Goal: Task Accomplishment & Management: Manage account settings

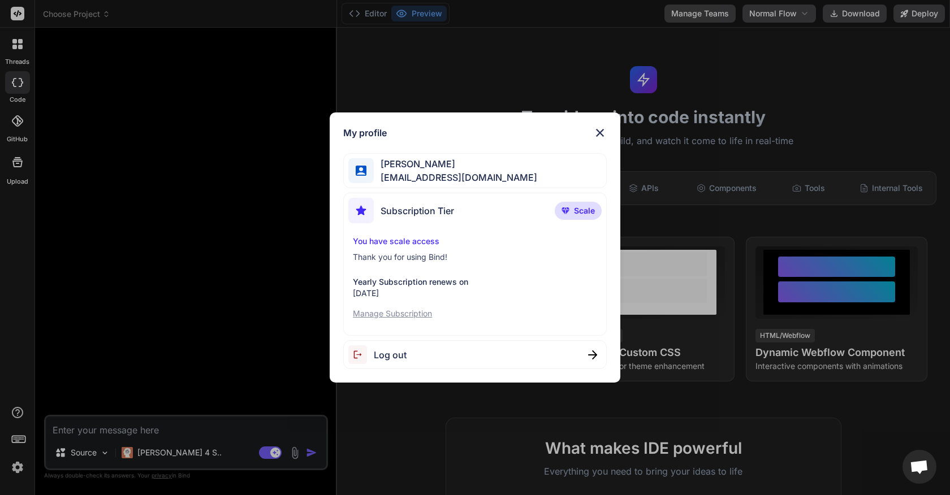
click at [405, 359] on span "Log out" at bounding box center [390, 355] width 33 height 14
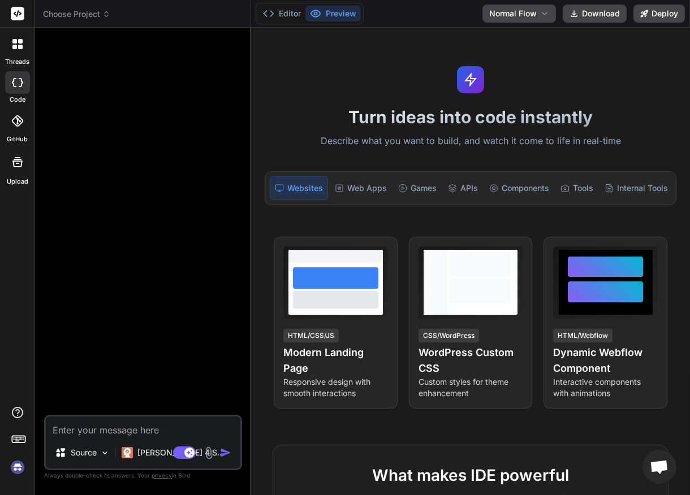
click at [19, 465] on img at bounding box center [17, 467] width 19 height 19
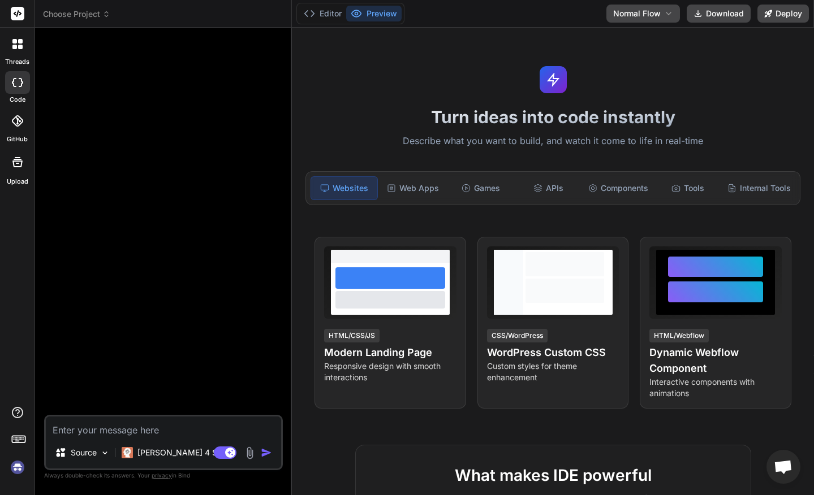
type textarea "x"
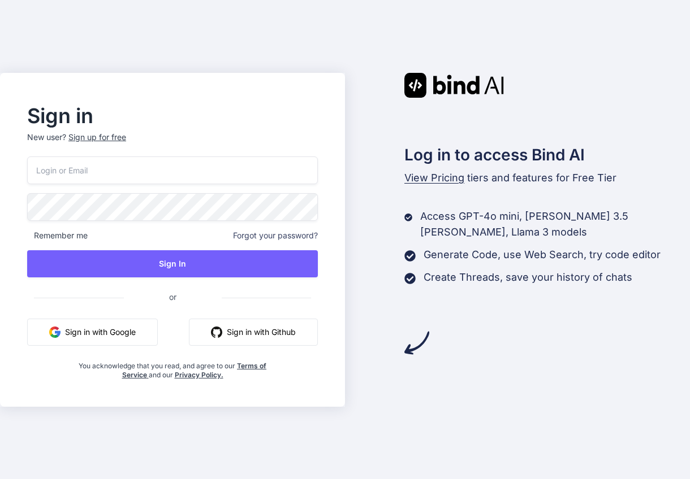
paste input "compL3x!"
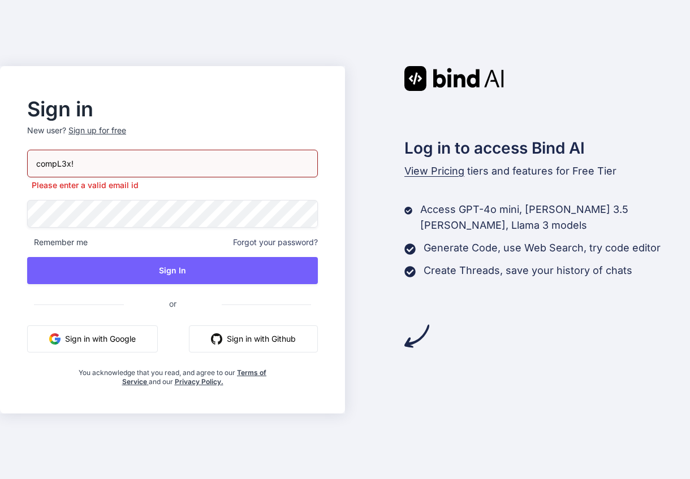
click at [130, 162] on input "compL3x!" at bounding box center [172, 164] width 291 height 28
paste input "muieen.cader@outlook.com"
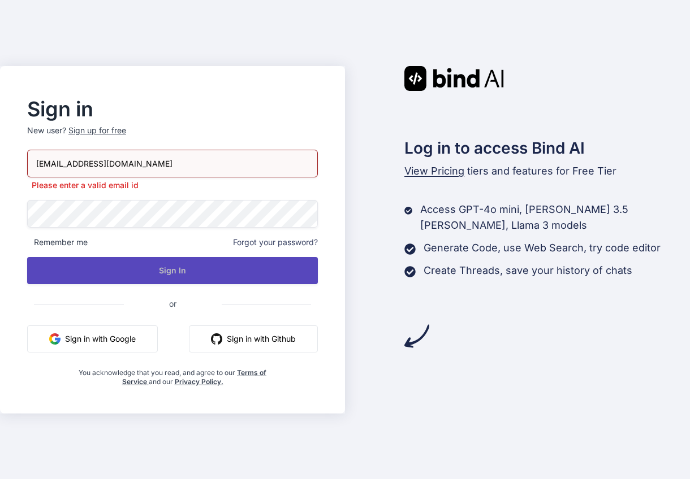
type input "muieen.cader@outlook.com"
click at [171, 267] on button "Sign In" at bounding box center [172, 270] width 291 height 27
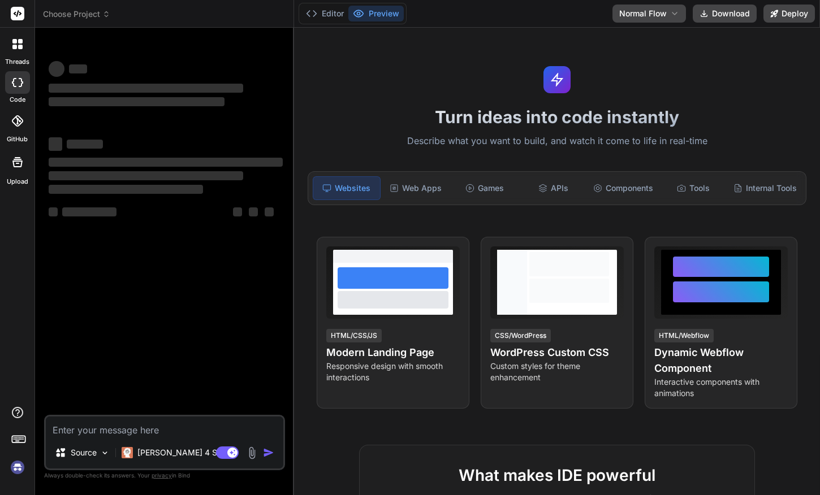
type textarea "x"
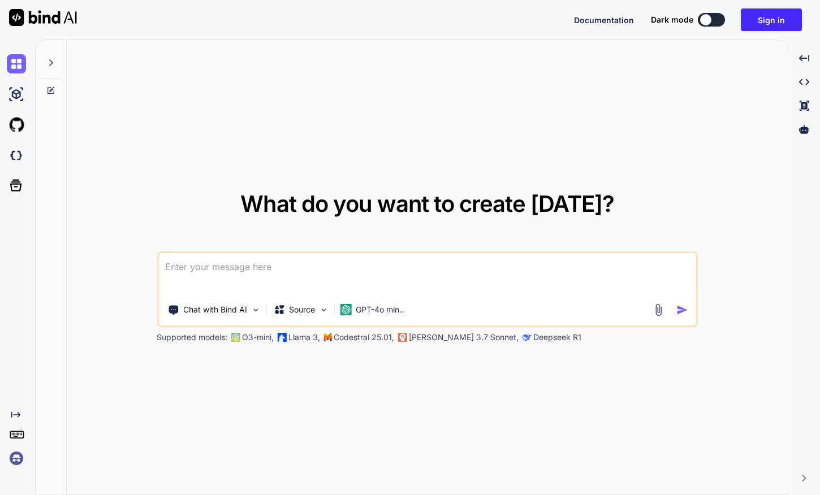
click at [18, 460] on img at bounding box center [16, 458] width 19 height 19
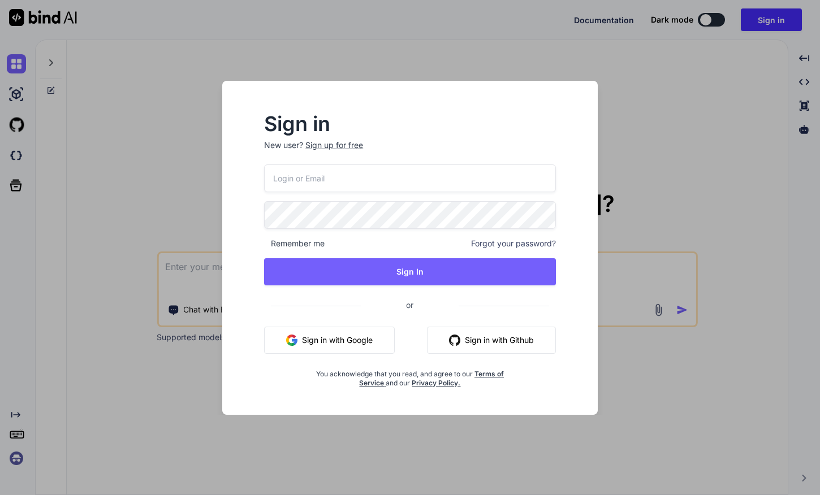
paste input "muieen.cader@outlook.com"
type input "muieen.cader@outlook.com"
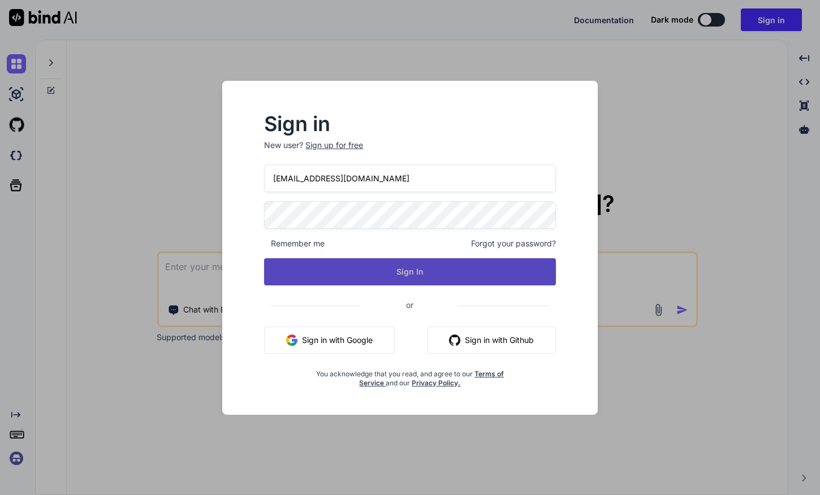
click at [399, 265] on button "Sign In" at bounding box center [410, 271] width 292 height 27
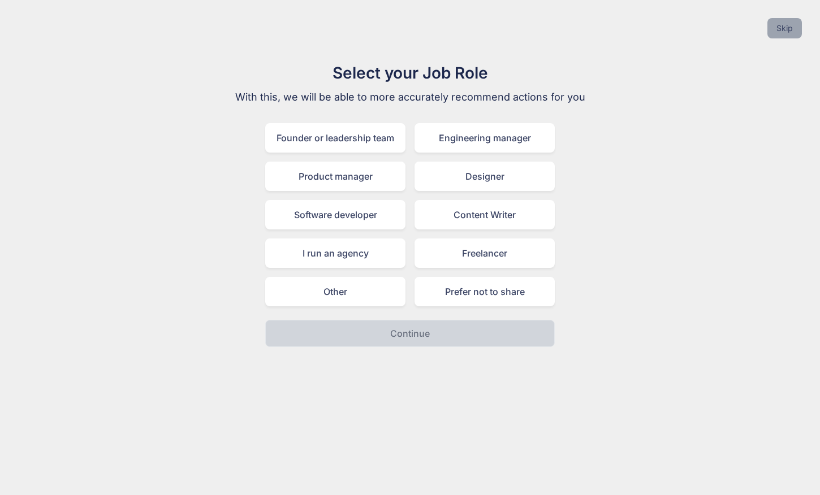
click at [794, 25] on button "Skip" at bounding box center [784, 28] width 34 height 20
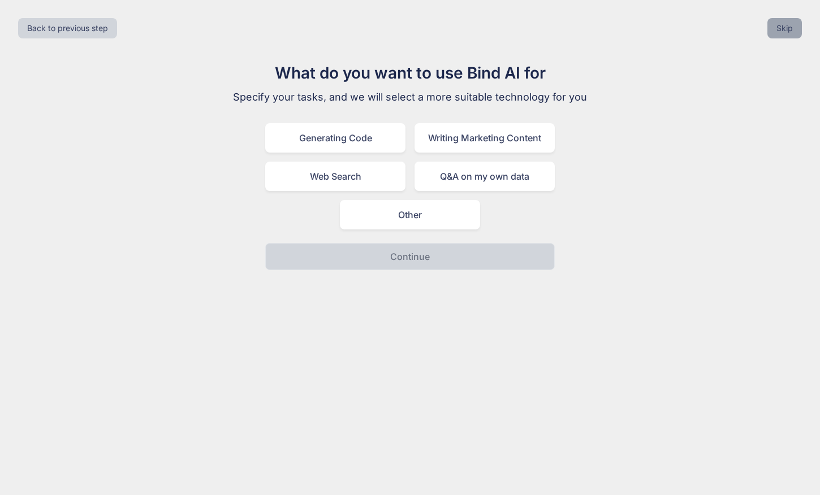
click at [786, 31] on button "Skip" at bounding box center [784, 28] width 34 height 20
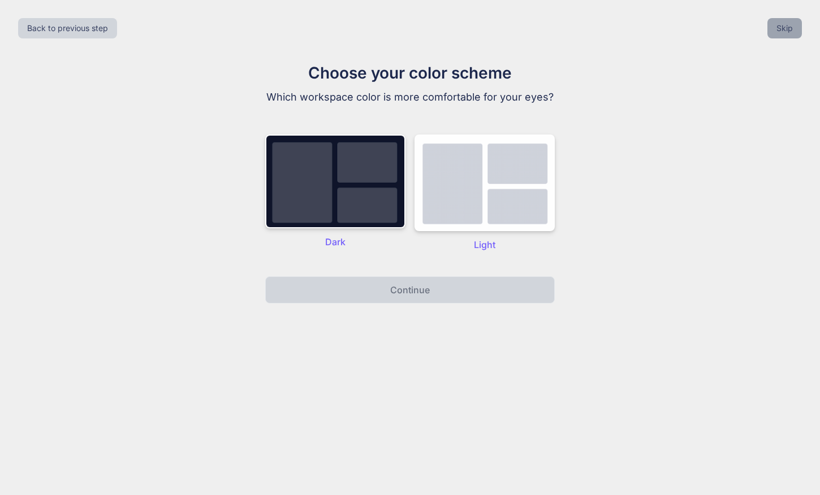
click at [786, 31] on button "Skip" at bounding box center [784, 28] width 34 height 20
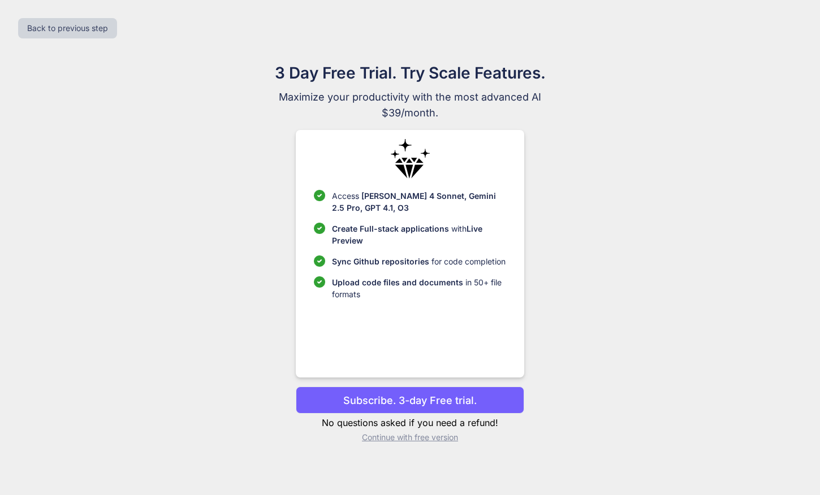
click at [420, 440] on p "Continue with free version" at bounding box center [410, 437] width 228 height 11
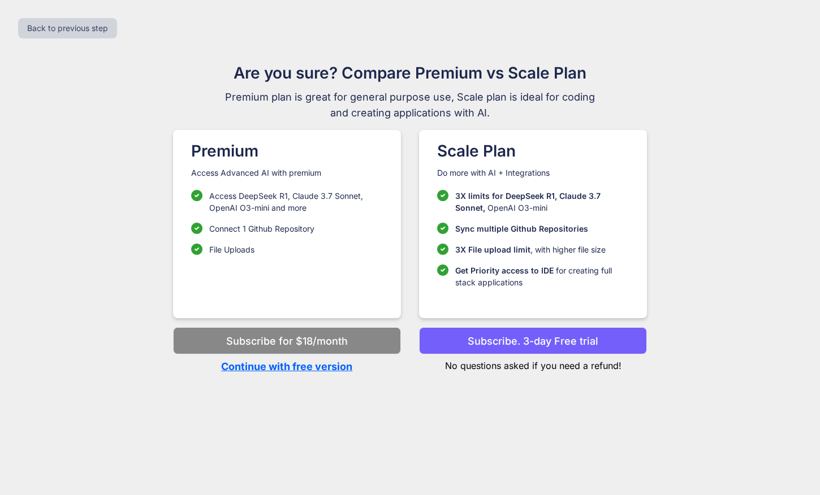
click at [305, 370] on p "Continue with free version" at bounding box center [287, 366] width 228 height 15
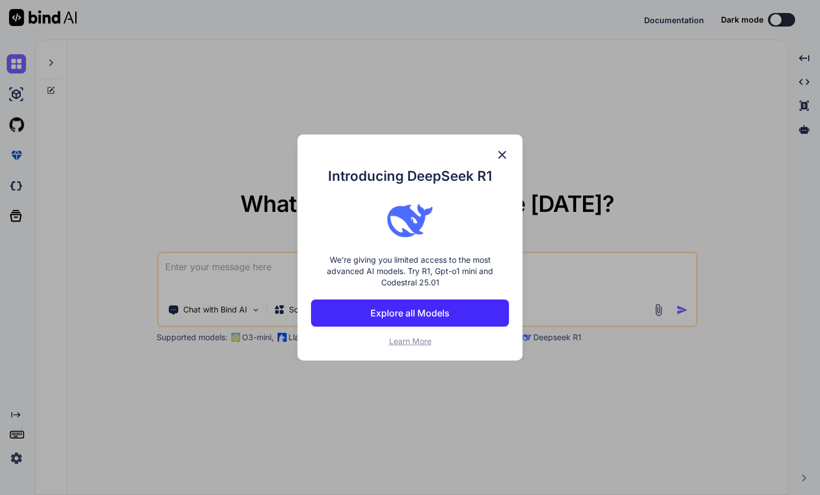
click at [504, 155] on img at bounding box center [502, 155] width 14 height 14
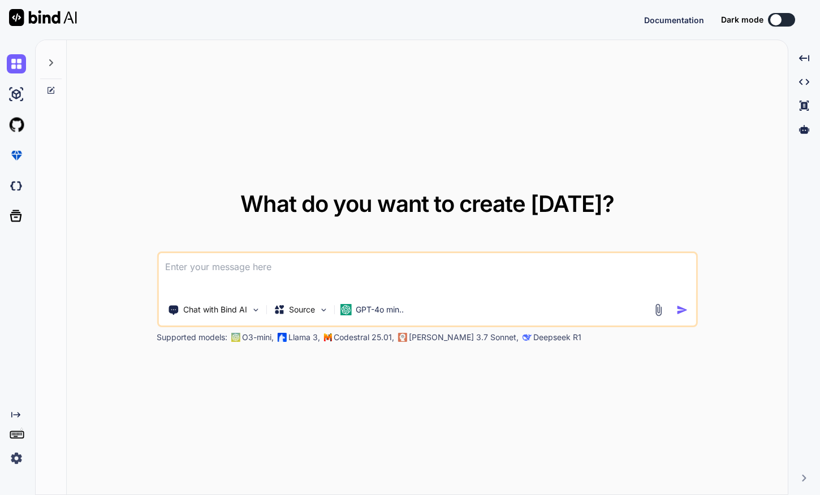
click at [8, 461] on img at bounding box center [16, 458] width 19 height 19
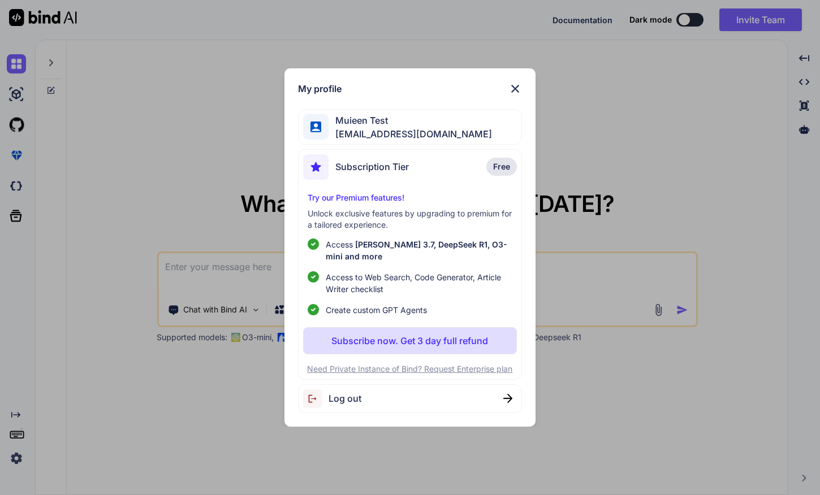
click at [139, 304] on div "My profile Muieen Test muieen.cader@outlook.com Subscription Tier Free Try our …" at bounding box center [410, 247] width 820 height 495
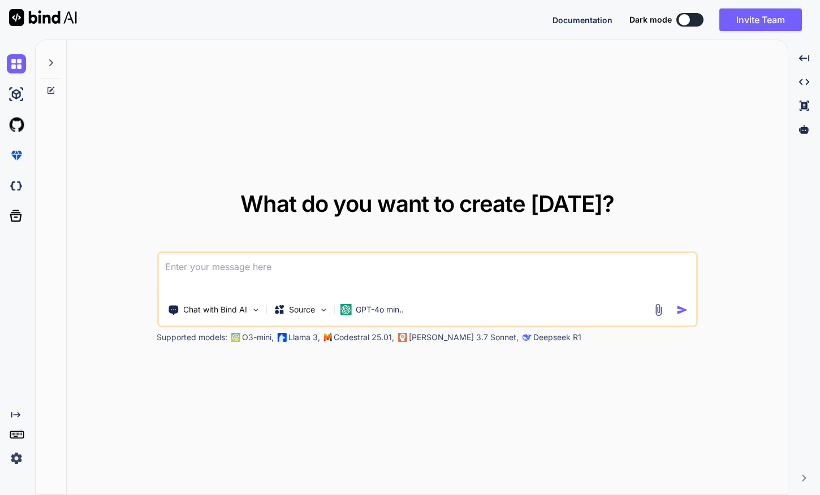
click at [17, 459] on img at bounding box center [16, 458] width 19 height 19
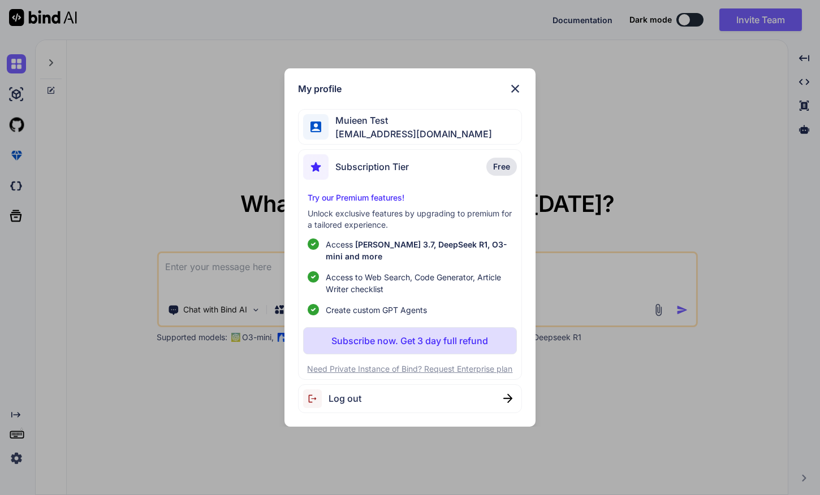
click at [349, 404] on span "Log out" at bounding box center [345, 399] width 33 height 14
